Goal: Navigation & Orientation: Understand site structure

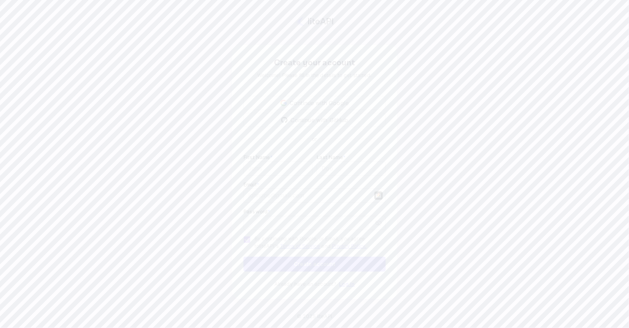
click at [195, 63] on div "Create your account Welcome! Please fill in the details to get started. Continu…" at bounding box center [314, 172] width 566 height 282
click at [288, 165] on input "Email *" at bounding box center [277, 169] width 69 height 14
type input "[PERSON_NAME]"
type input "[PERSON_NAME][EMAIL_ADDRESS][DOMAIN_NAME]"
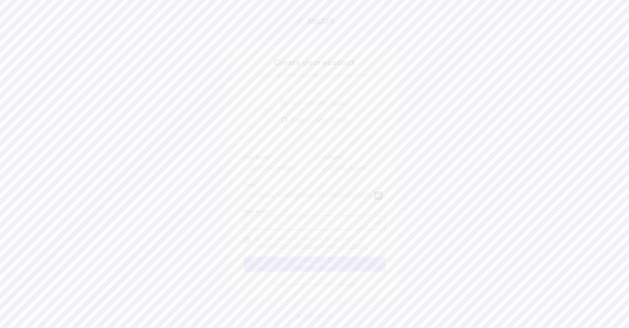
click at [333, 103] on div "Continue with Google" at bounding box center [314, 103] width 142 height 14
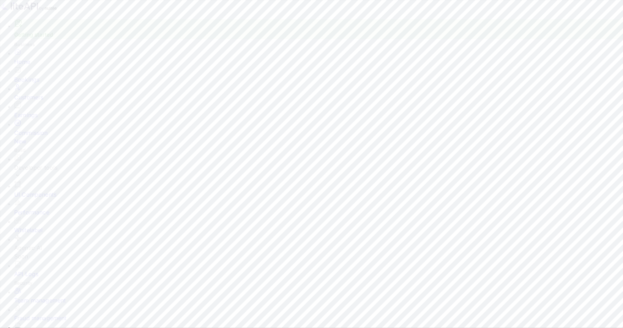
scroll to position [110, 162]
click at [37, 82] on div "Bookings" at bounding box center [318, 79] width 609 height 9
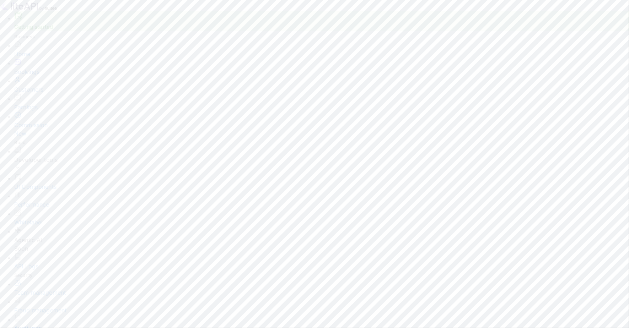
click at [36, 94] on div "Customers" at bounding box center [321, 89] width 614 height 9
click at [44, 163] on div "Developer tools" at bounding box center [321, 167] width 614 height 9
click at [25, 296] on div "Whitelabel" at bounding box center [321, 305] width 614 height 18
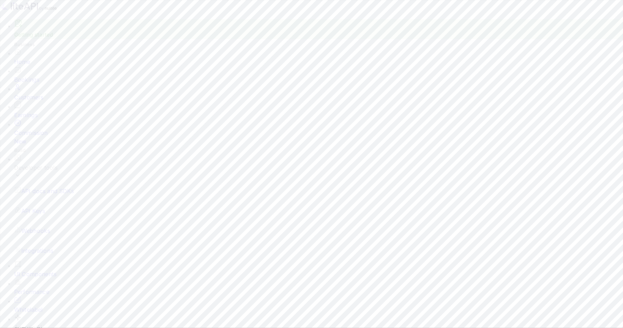
click at [55, 187] on p "API docs and SDKs" at bounding box center [47, 191] width 53 height 9
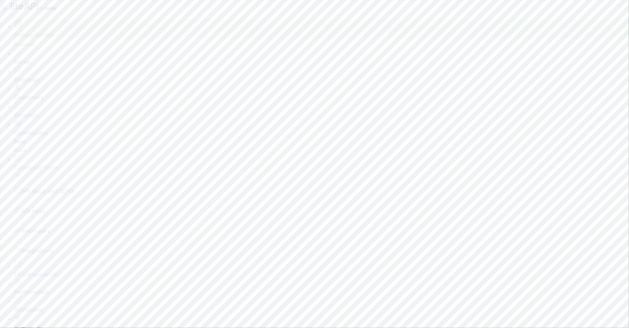
click at [55, 270] on div "UI Components" at bounding box center [321, 274] width 614 height 9
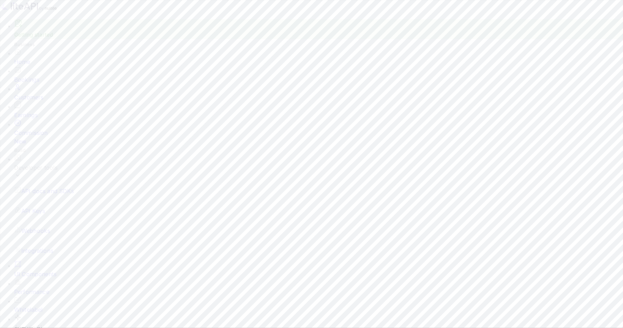
click at [31, 66] on div "Home" at bounding box center [318, 62] width 609 height 9
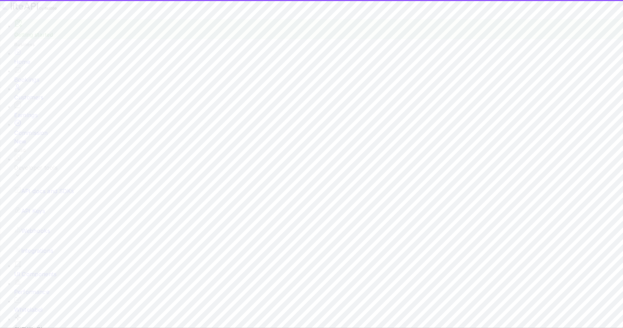
scroll to position [110, 162]
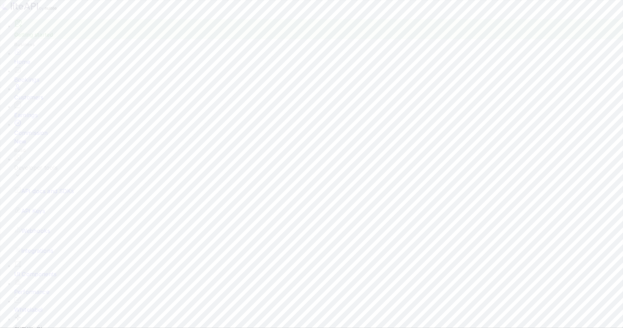
click at [33, 83] on div "Bookings" at bounding box center [318, 79] width 609 height 9
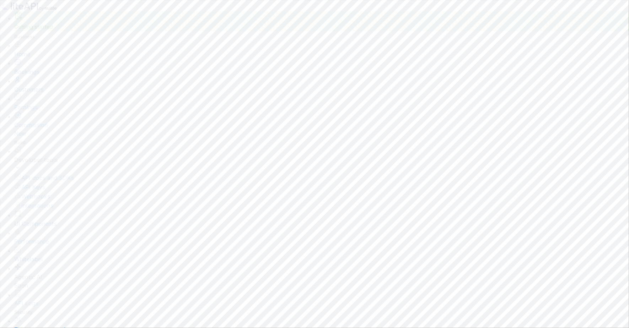
click at [36, 94] on div "Customers" at bounding box center [321, 89] width 614 height 9
click at [40, 121] on div "Commission New" at bounding box center [321, 132] width 614 height 26
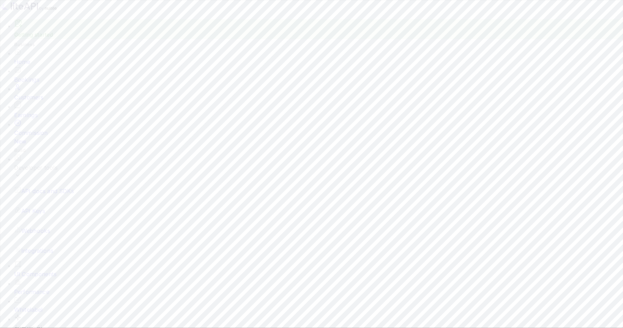
scroll to position [120, 312]
click at [40, 187] on p "API docs and SDKs" at bounding box center [47, 191] width 53 height 9
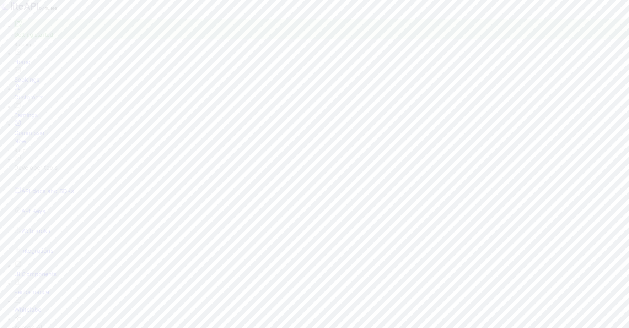
click at [47, 305] on div "Whitelabel" at bounding box center [321, 309] width 614 height 9
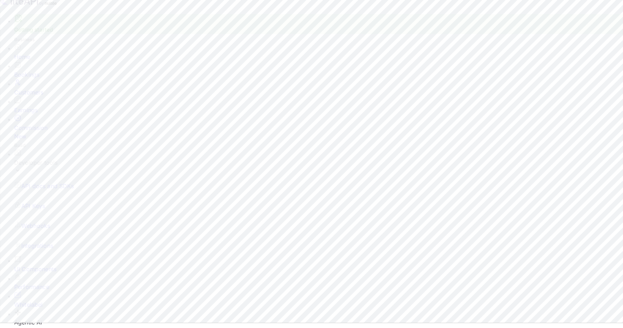
scroll to position [7, 0]
click at [43, 263] on div "UI Components" at bounding box center [318, 267] width 609 height 9
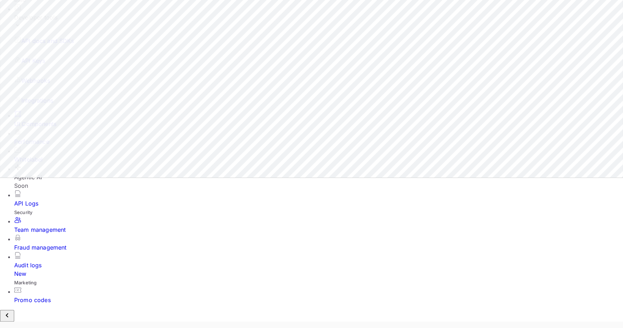
scroll to position [8, 0]
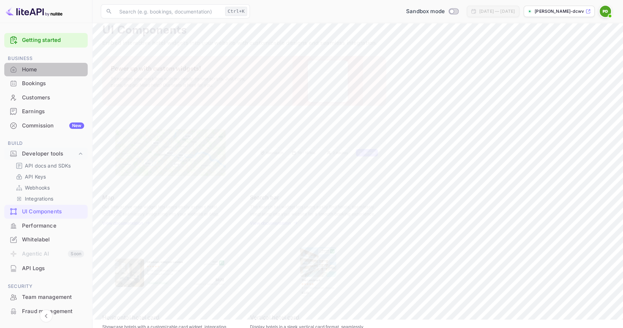
click at [60, 70] on div "Home" at bounding box center [53, 70] width 62 height 8
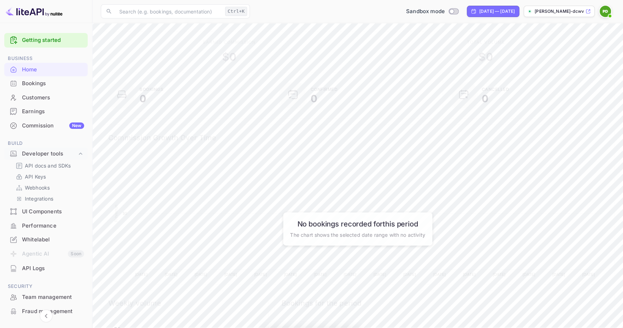
scroll to position [110, 162]
click at [43, 209] on div "UI Components" at bounding box center [53, 212] width 62 height 8
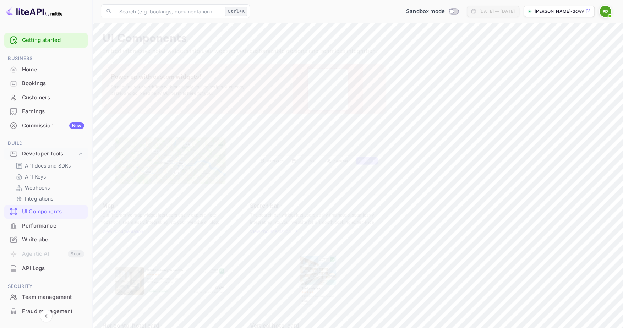
click at [47, 224] on div "Performance" at bounding box center [53, 226] width 62 height 8
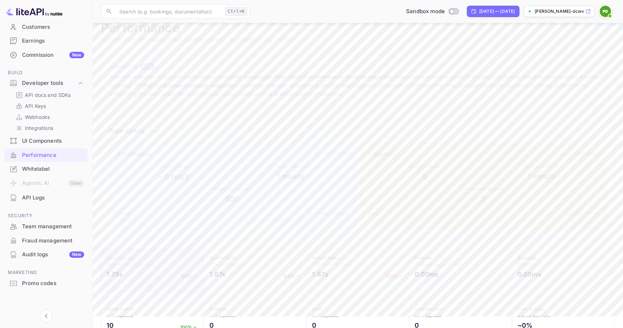
scroll to position [72, 0]
click at [41, 202] on div "API Logs" at bounding box center [45, 197] width 83 height 14
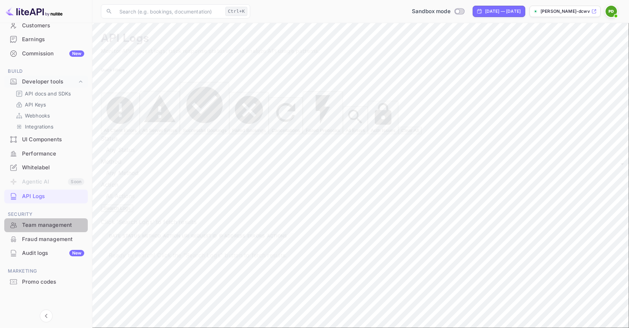
click at [50, 220] on div "Team management" at bounding box center [45, 225] width 83 height 14
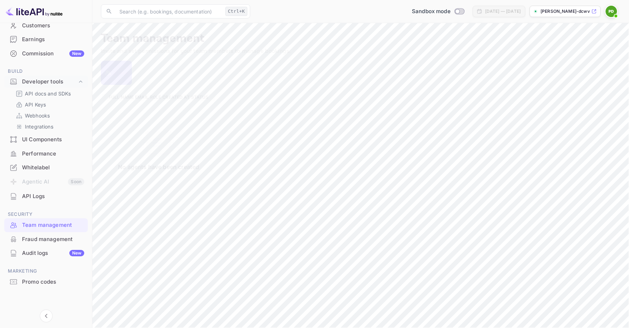
click at [53, 238] on div "Fraud management" at bounding box center [53, 239] width 62 height 8
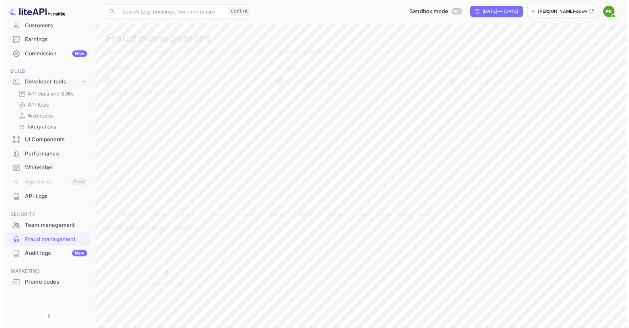
scroll to position [140, 232]
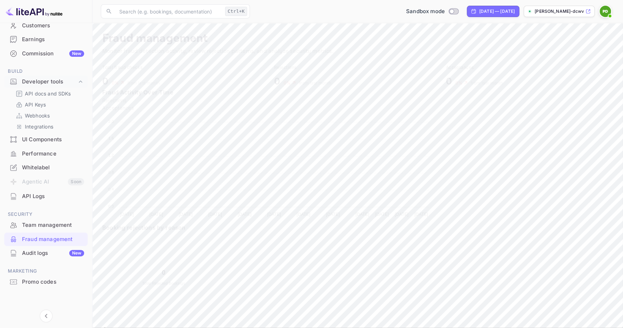
click at [44, 285] on div "Promo codes" at bounding box center [53, 282] width 62 height 8
